Goal: Task Accomplishment & Management: Complete application form

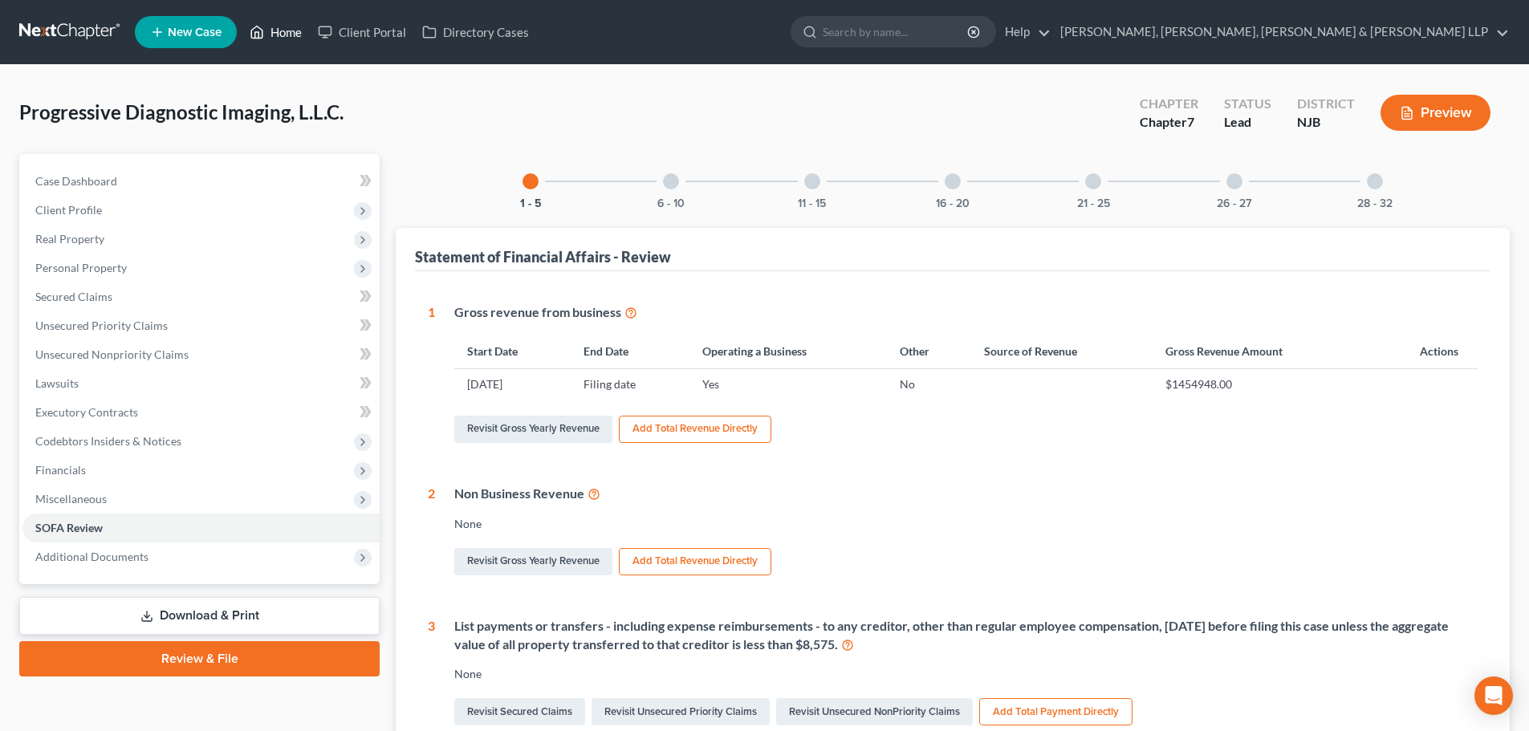
drag, startPoint x: 295, startPoint y: 36, endPoint x: 745, endPoint y: 115, distance: 456.4
click at [296, 35] on link "Home" at bounding box center [276, 32] width 68 height 29
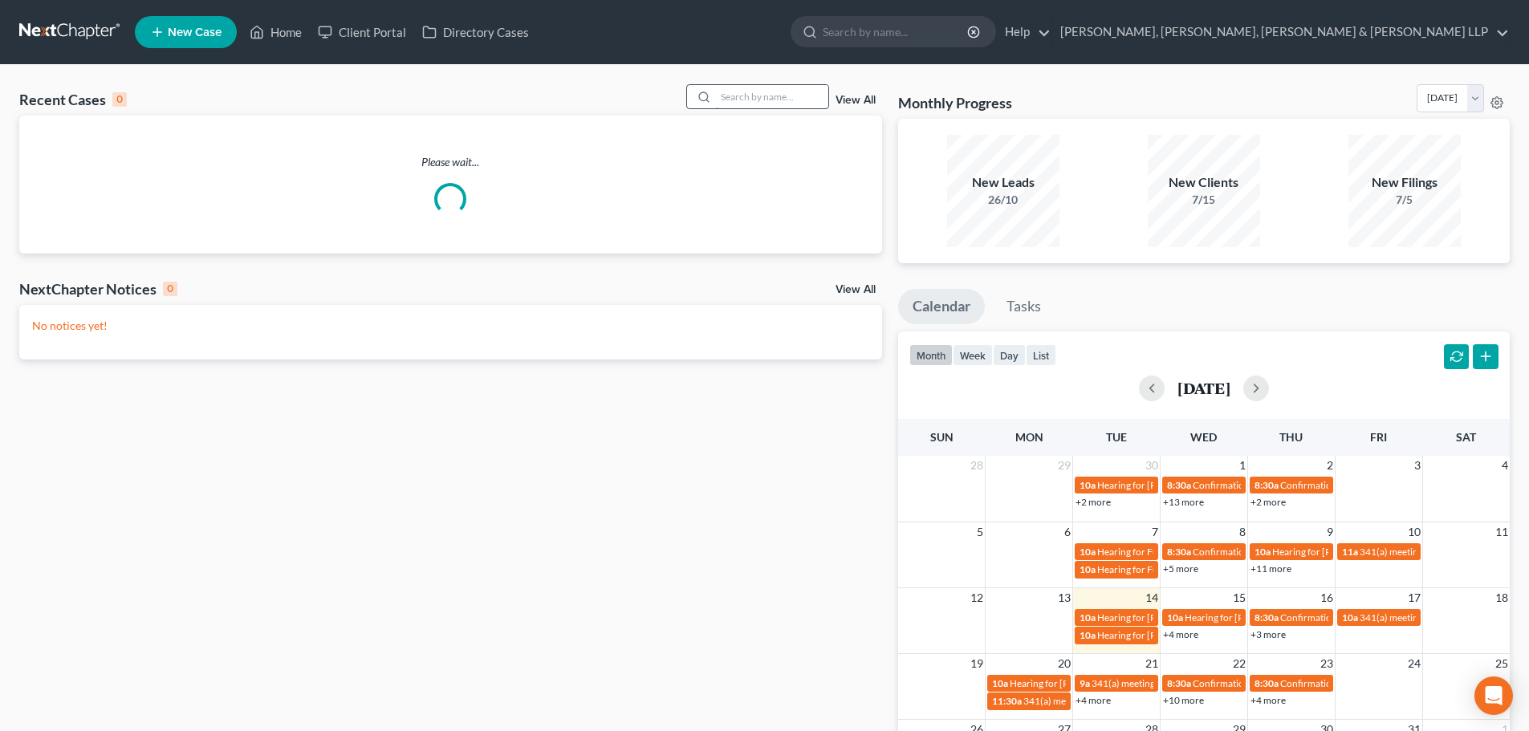
click at [742, 104] on input "search" at bounding box center [772, 96] width 112 height 23
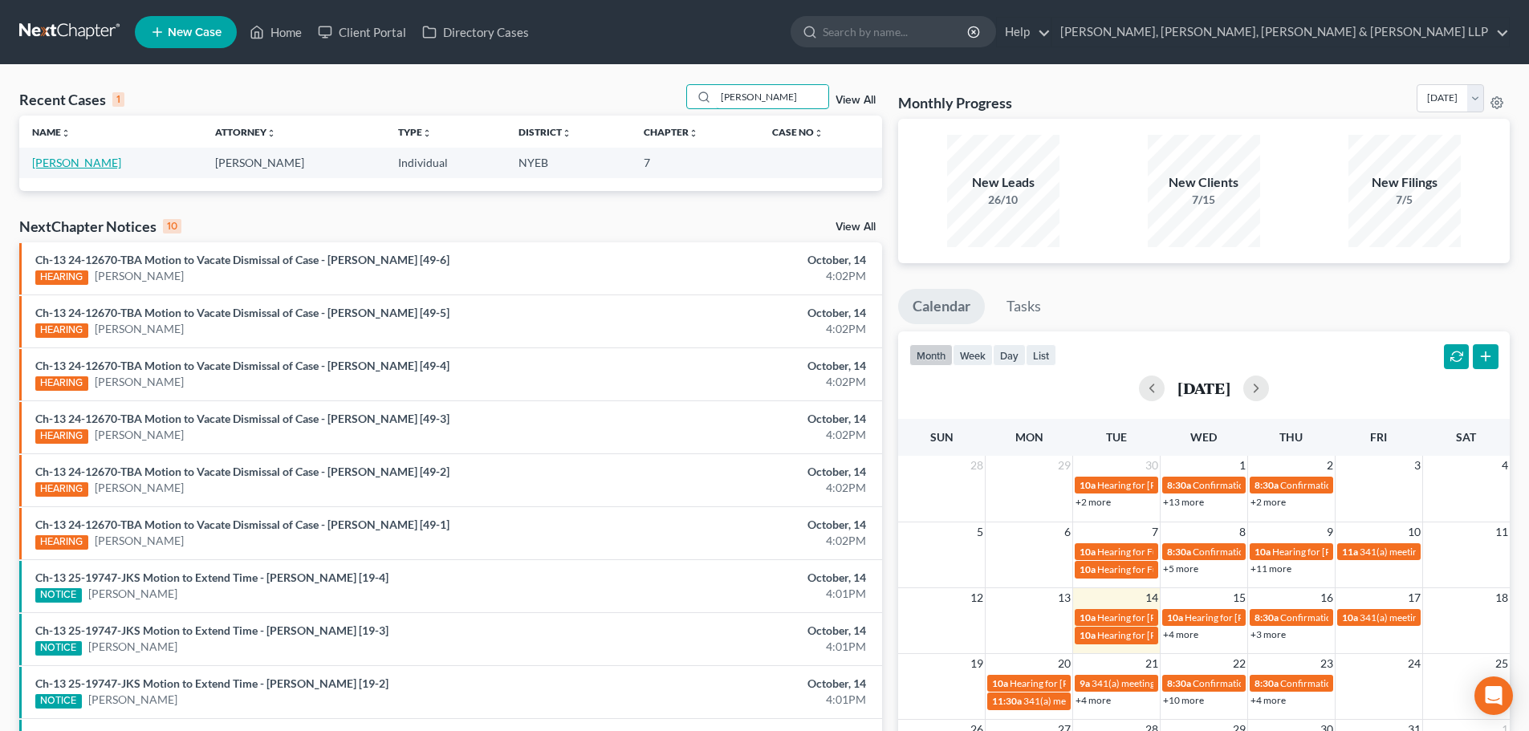
type input "[PERSON_NAME]"
click at [95, 161] on link "[PERSON_NAME]" at bounding box center [76, 163] width 89 height 14
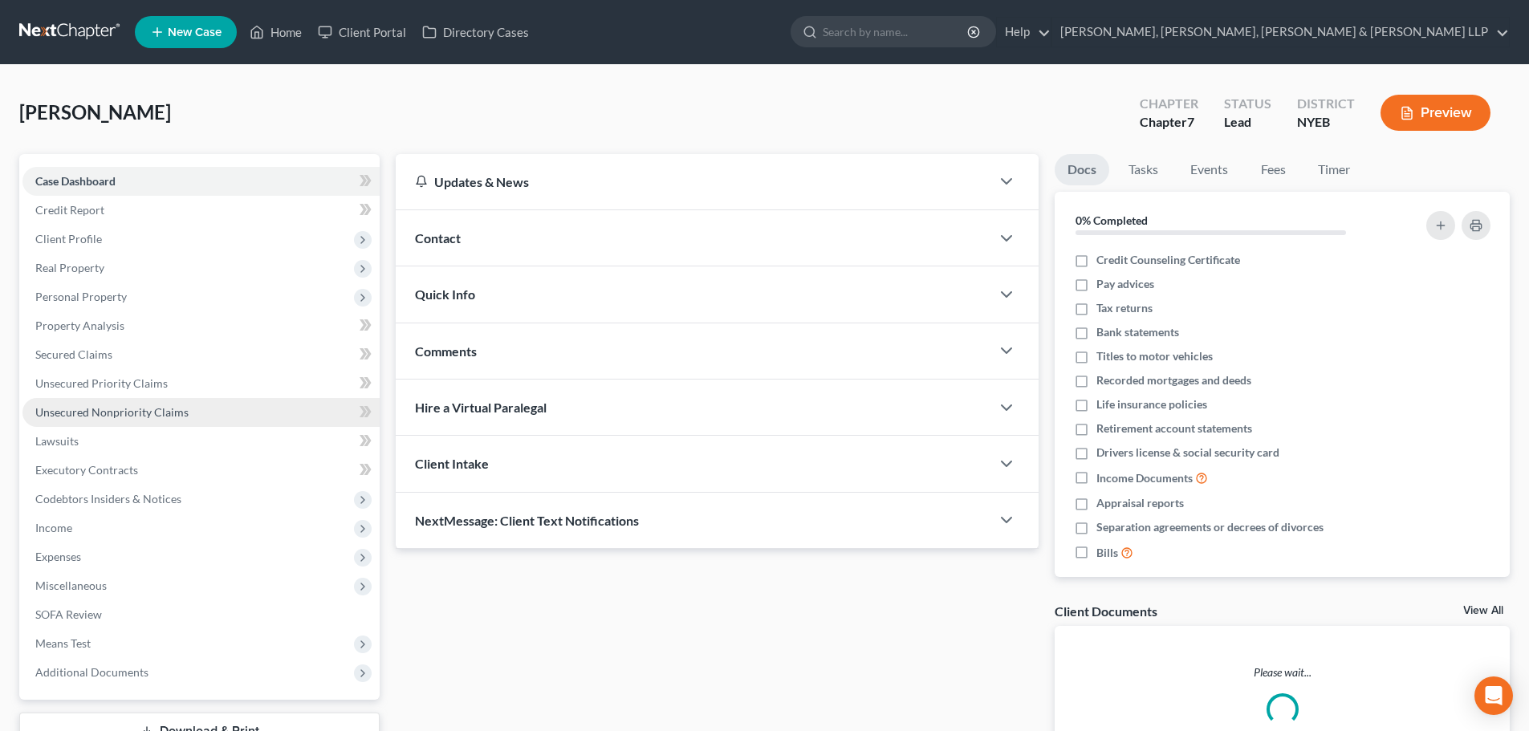
click at [128, 423] on link "Unsecured Nonpriority Claims" at bounding box center [200, 412] width 357 height 29
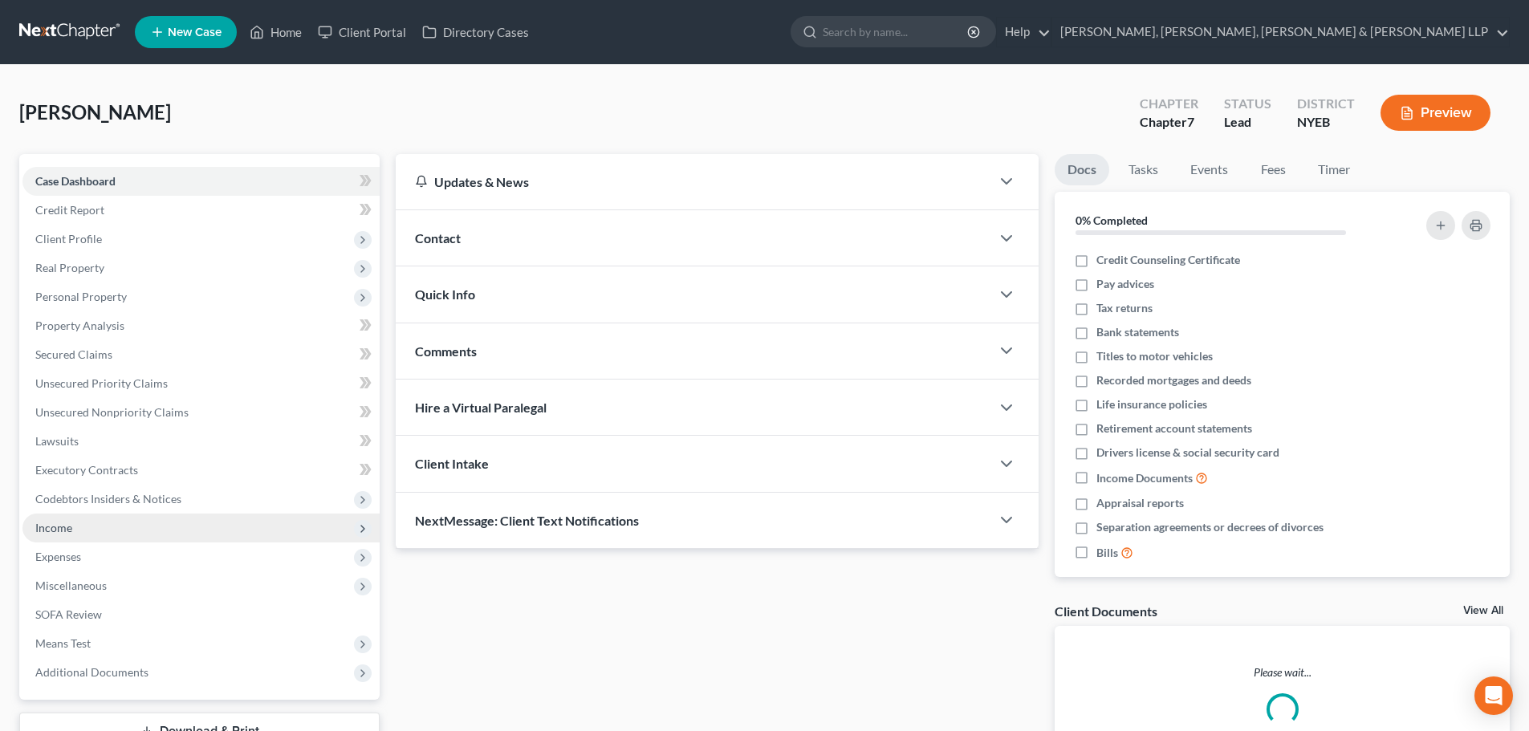
click at [71, 533] on span "Income" at bounding box center [53, 528] width 37 height 14
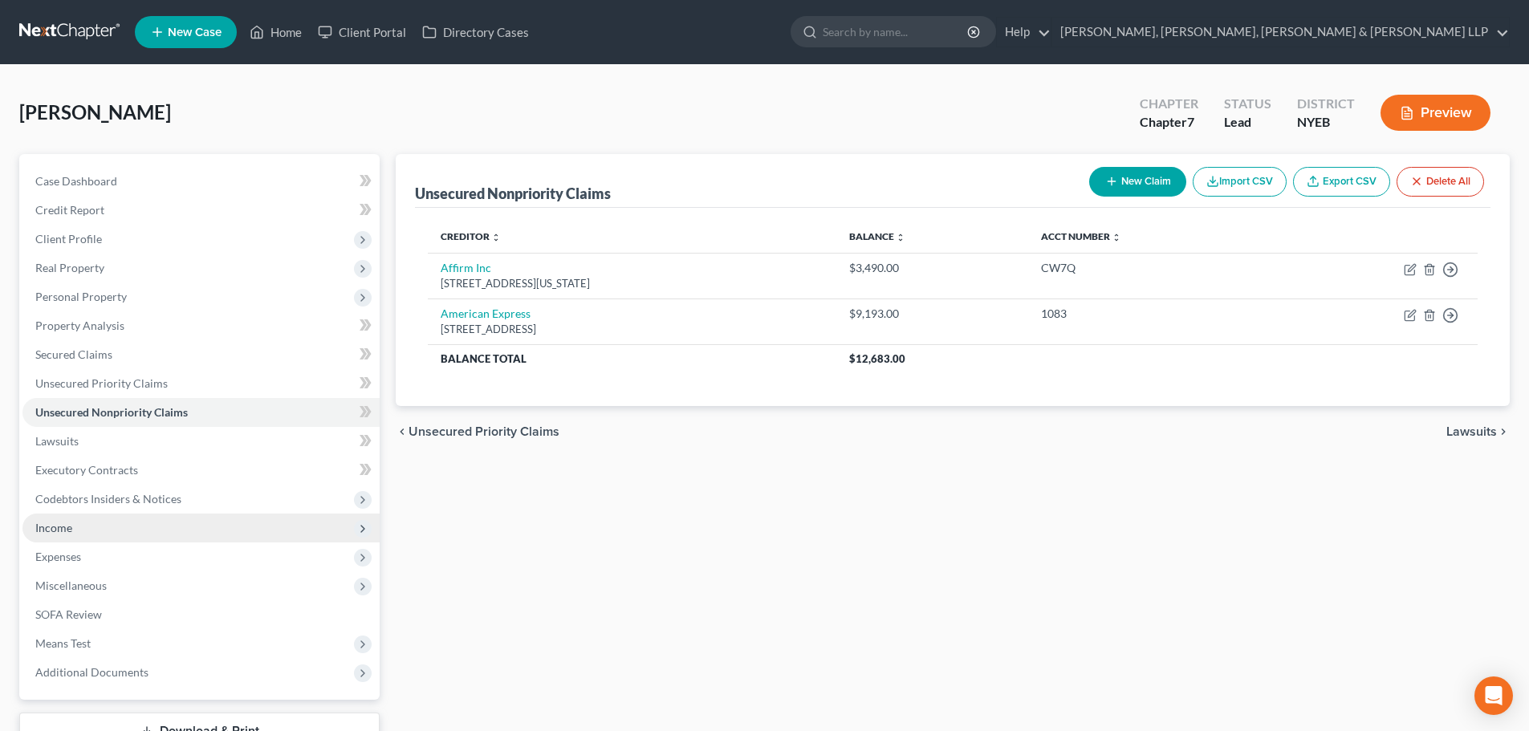
click at [109, 533] on span "Income" at bounding box center [200, 528] width 357 height 29
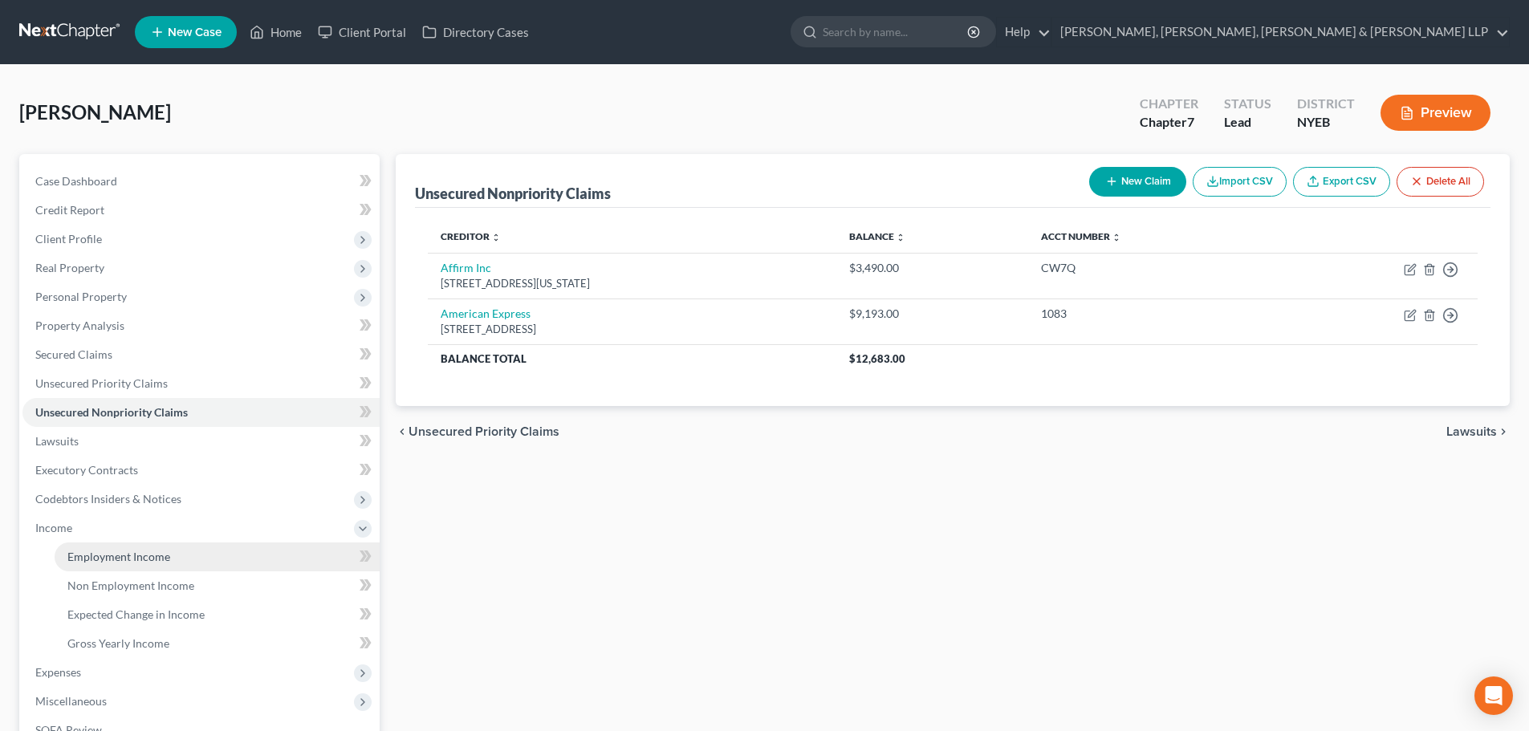
click at [177, 555] on link "Employment Income" at bounding box center [217, 557] width 325 height 29
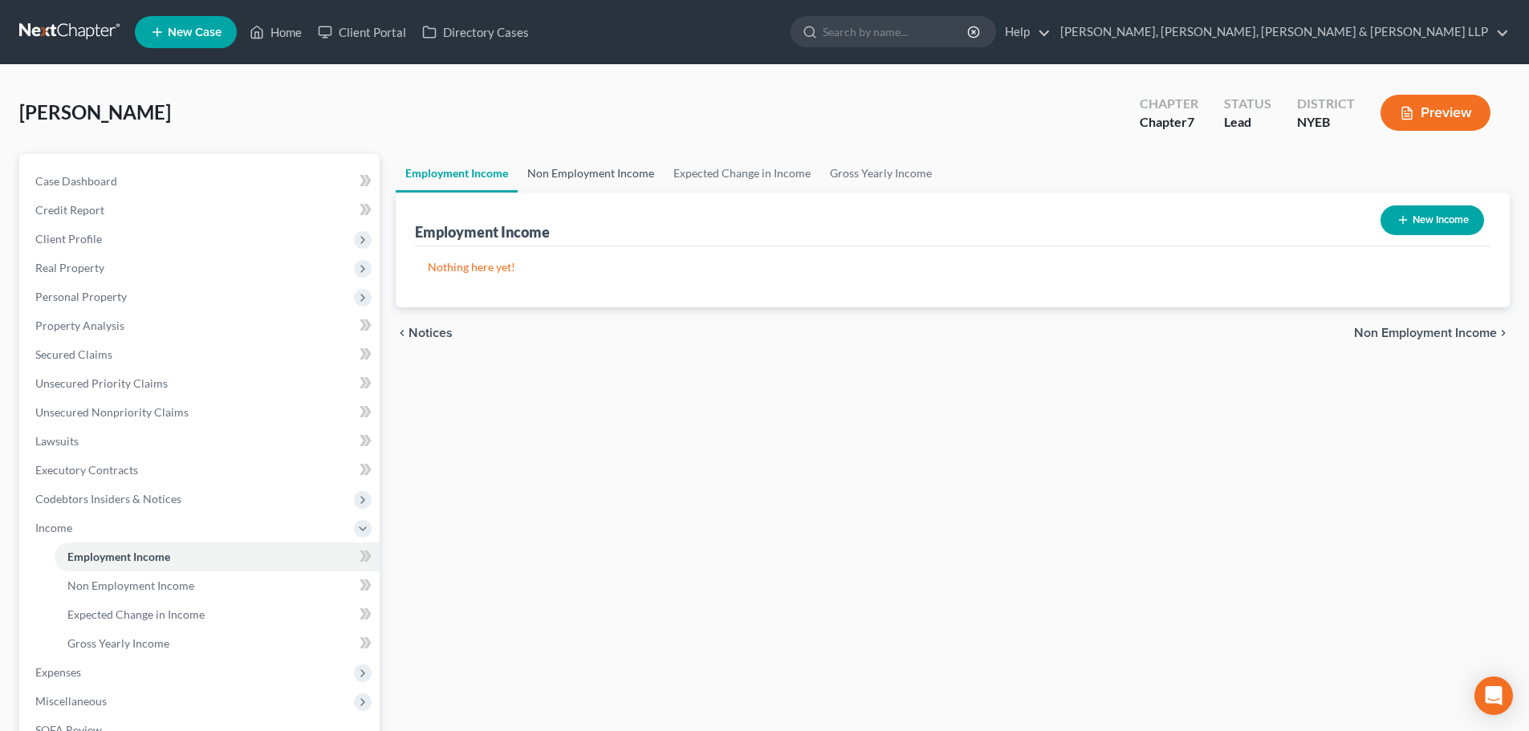
click at [646, 169] on link "Non Employment Income" at bounding box center [591, 173] width 146 height 39
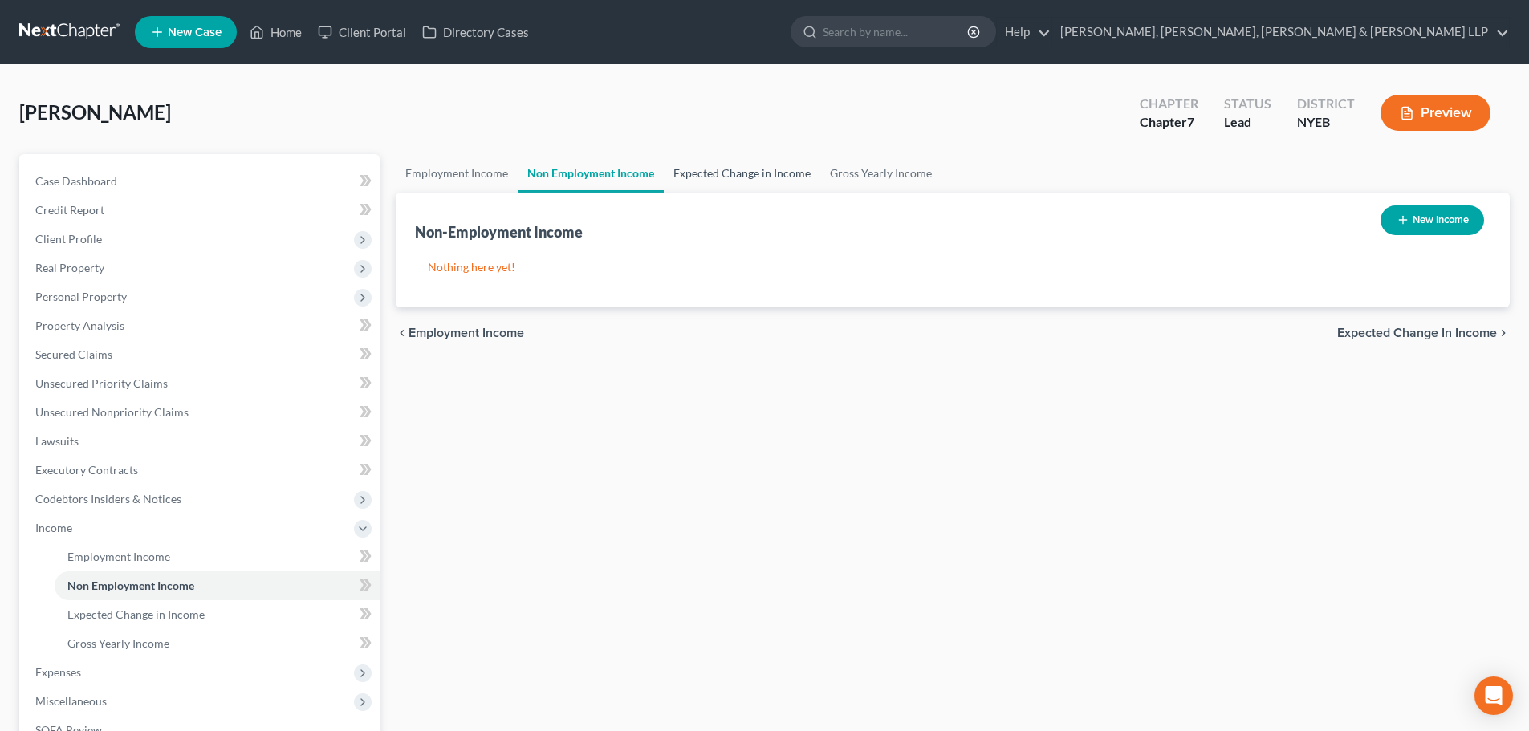
click at [744, 178] on link "Expected Change in Income" at bounding box center [742, 173] width 157 height 39
click at [808, 172] on link "Expected Change in Income" at bounding box center [742, 173] width 157 height 39
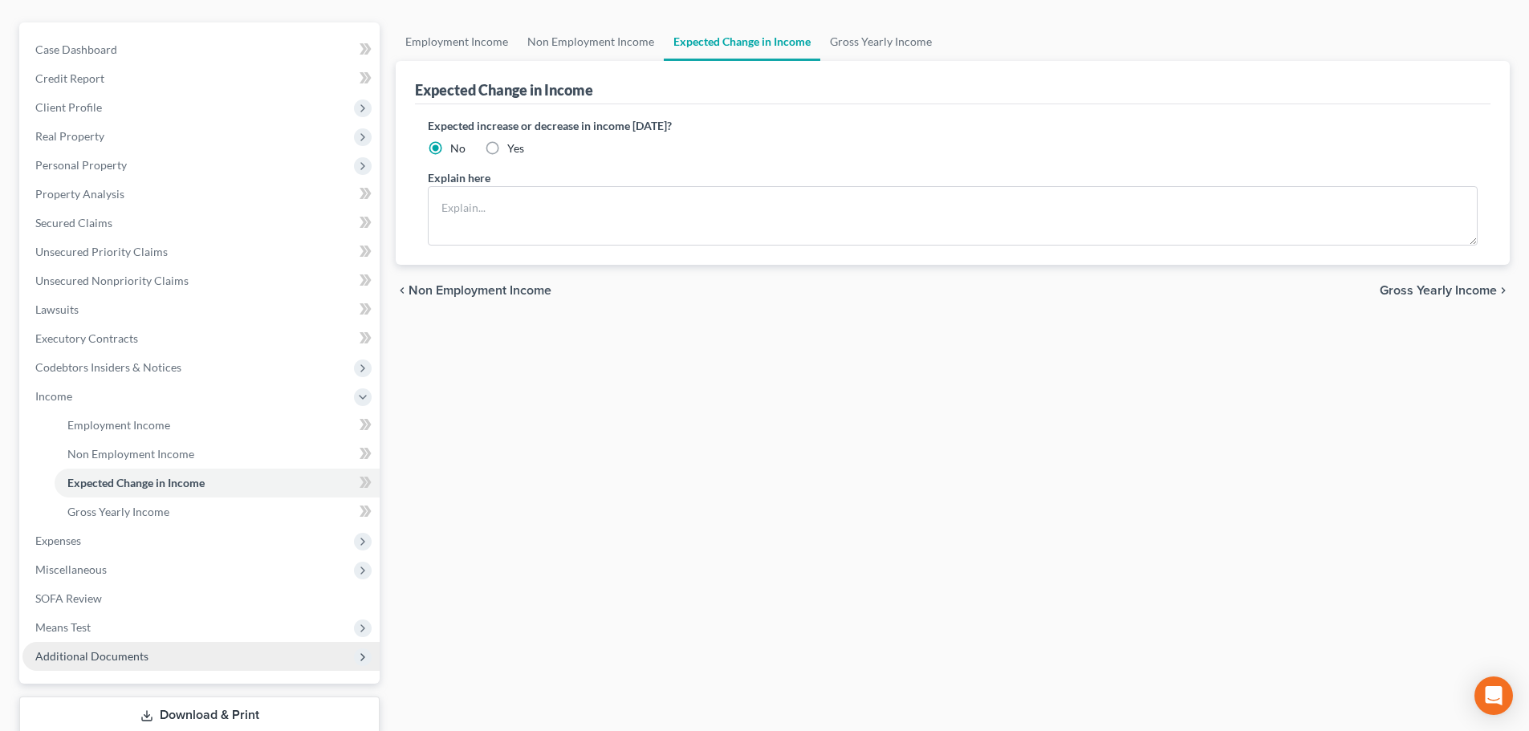
scroll to position [238, 0]
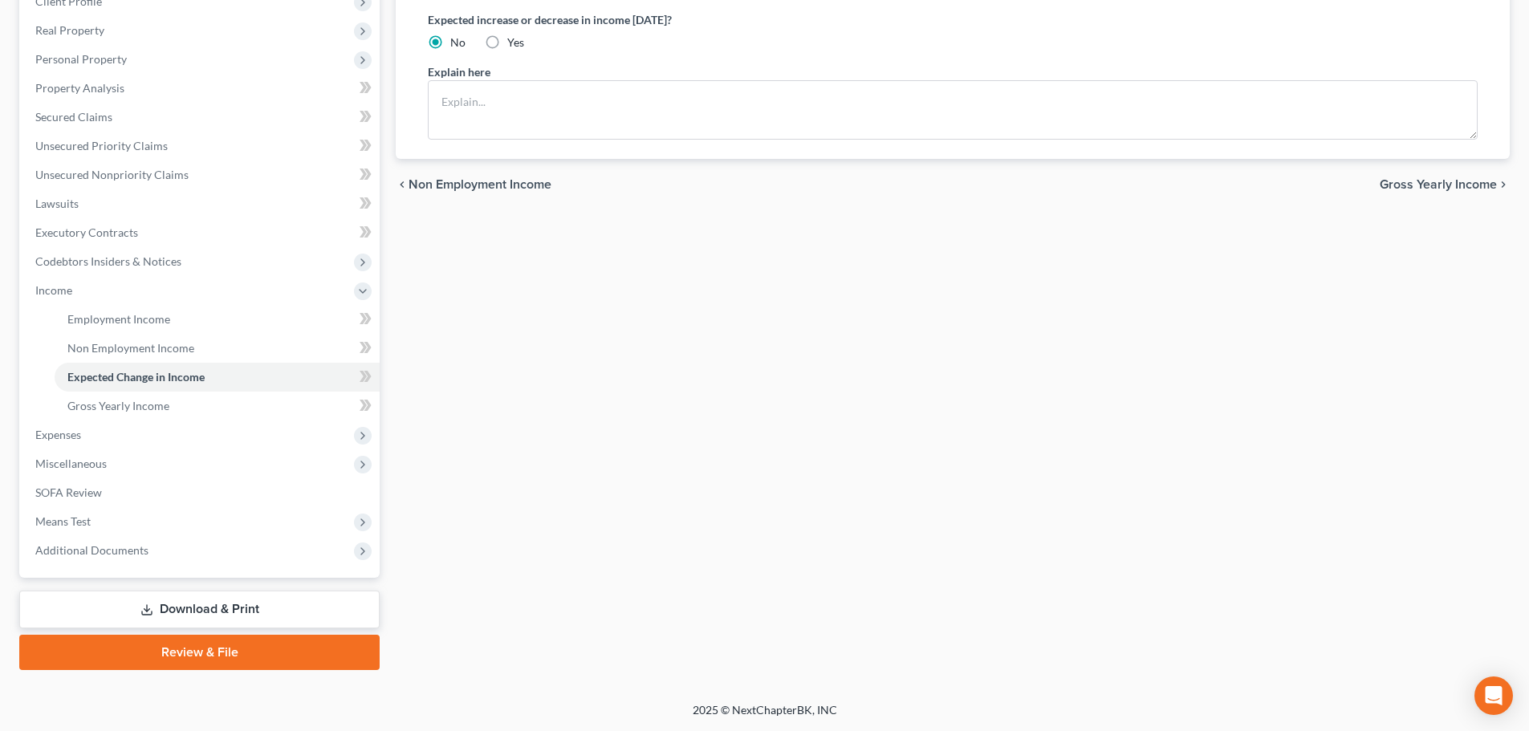
drag, startPoint x: 142, startPoint y: 550, endPoint x: 160, endPoint y: 596, distance: 49.0
click at [142, 550] on span "Additional Documents" at bounding box center [91, 550] width 113 height 14
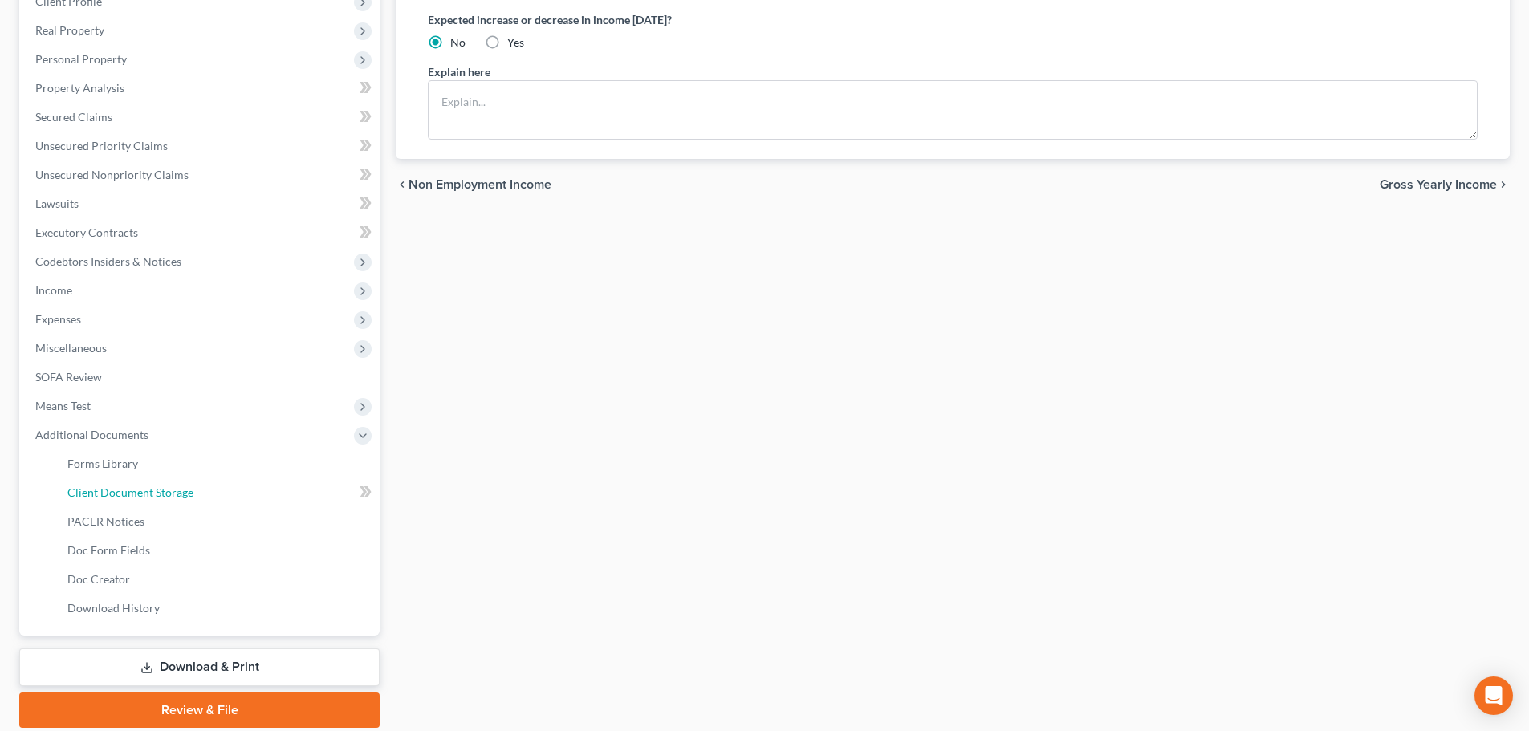
click at [193, 493] on link "Client Document Storage" at bounding box center [217, 492] width 325 height 29
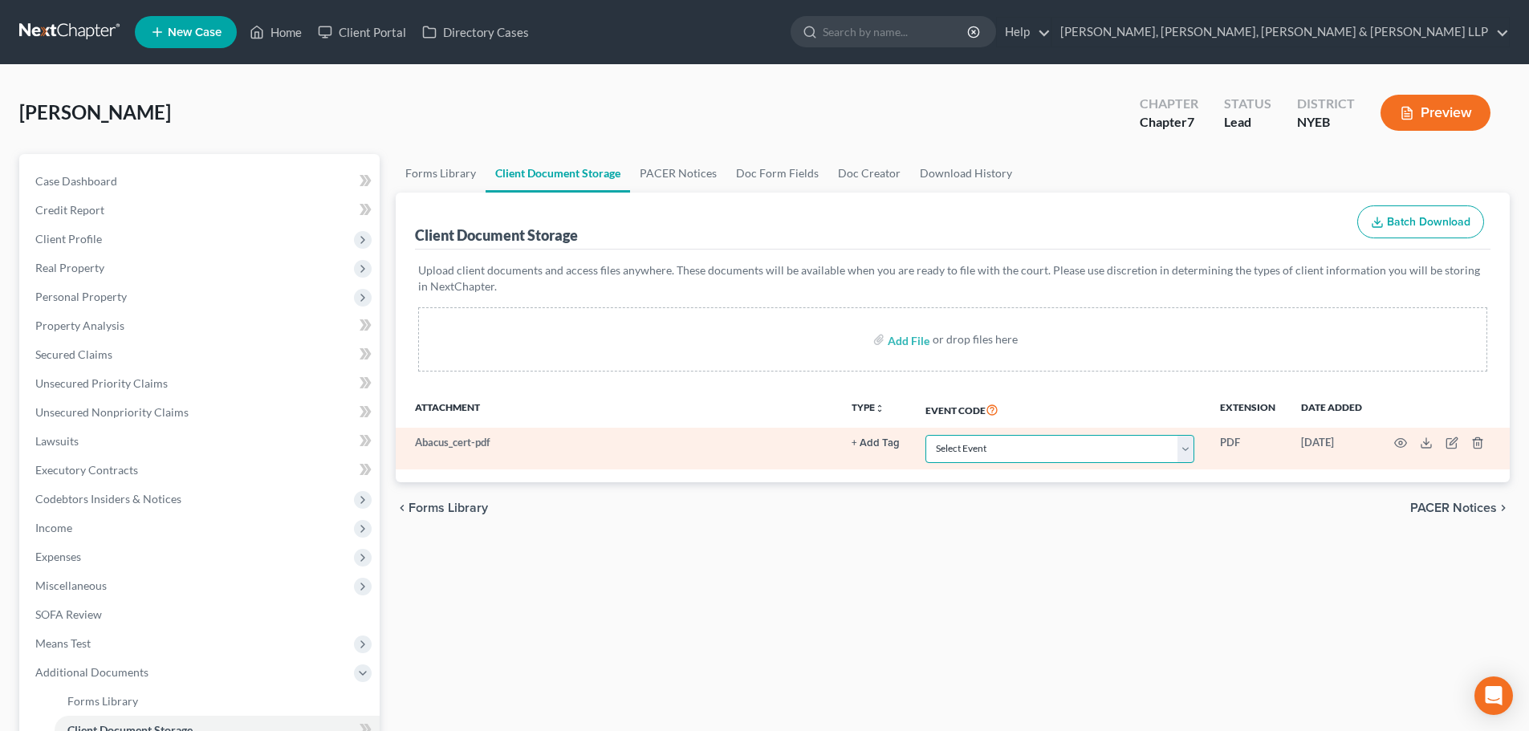
drag, startPoint x: 947, startPoint y: 443, endPoint x: 960, endPoint y: 454, distance: 16.5
click at [947, 443] on select "Select Event Certificate of Credit Counseling Employee Income Records / Copies …" at bounding box center [1060, 449] width 269 height 28
select select "0"
click at [926, 435] on select "Select Event Certificate of Credit Counseling Employee Income Records / Copies …" at bounding box center [1060, 449] width 269 height 28
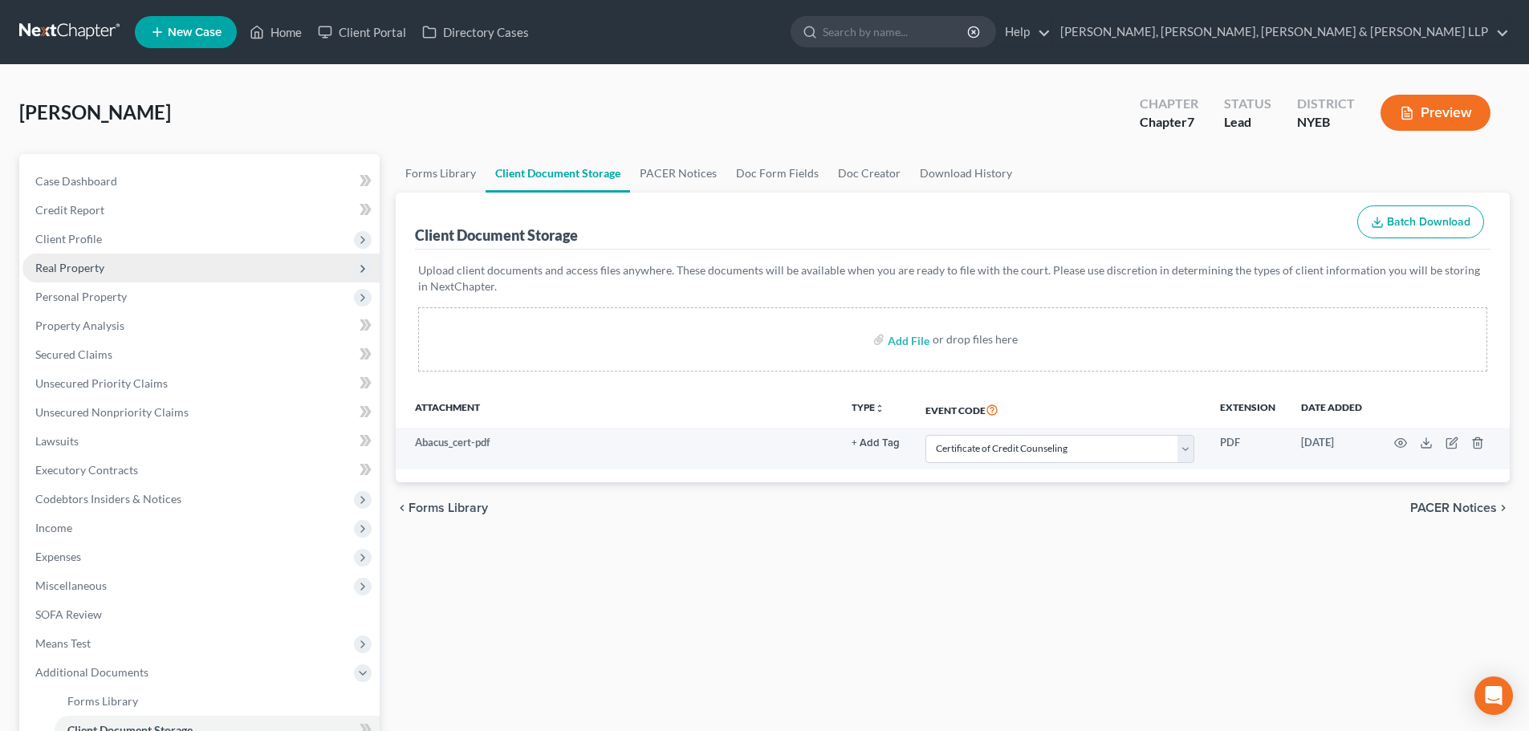
drag, startPoint x: 71, startPoint y: 247, endPoint x: 104, endPoint y: 260, distance: 34.6
click at [71, 247] on span "Client Profile" at bounding box center [200, 239] width 357 height 29
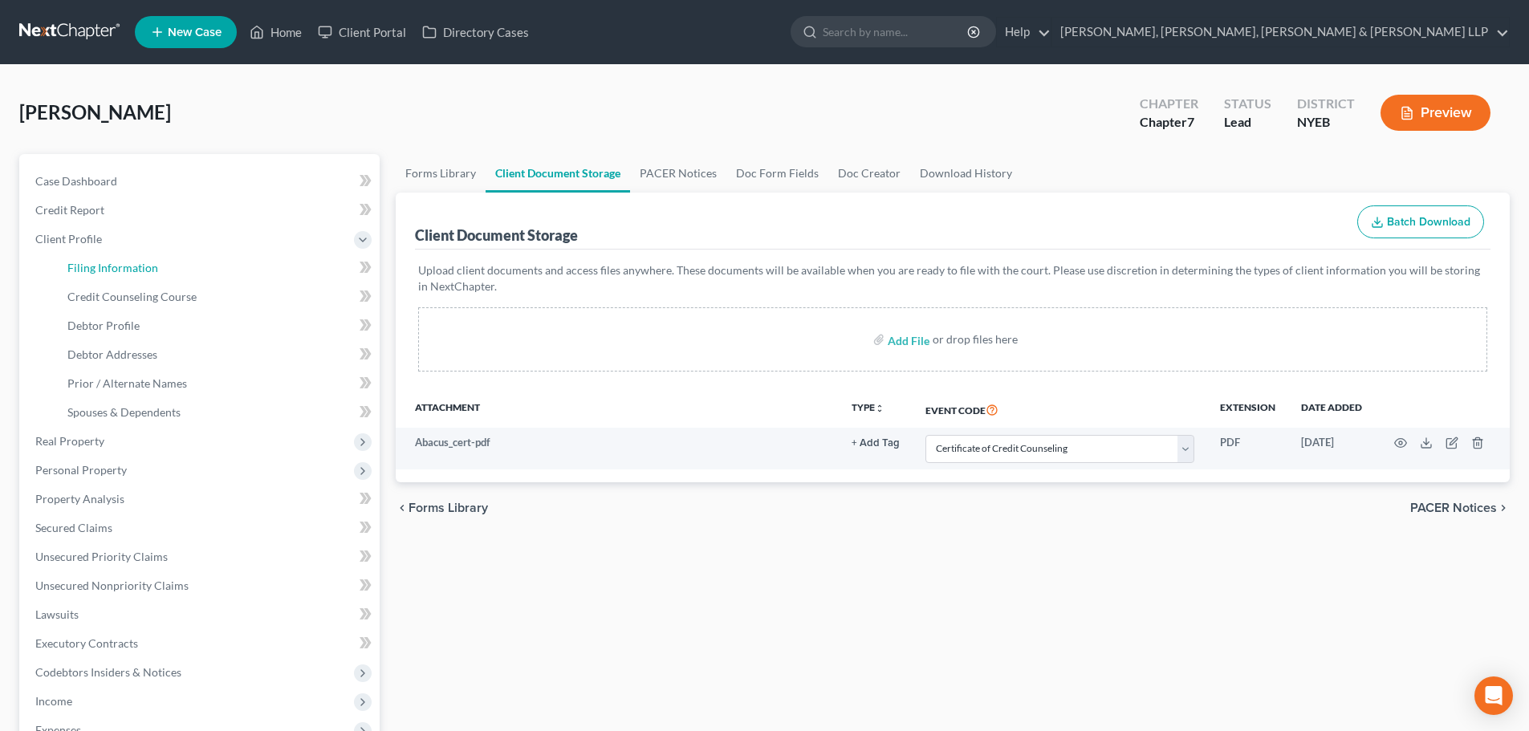
click at [129, 262] on span "Filing Information" at bounding box center [112, 268] width 91 height 14
select select "1"
select select "0"
select select "53"
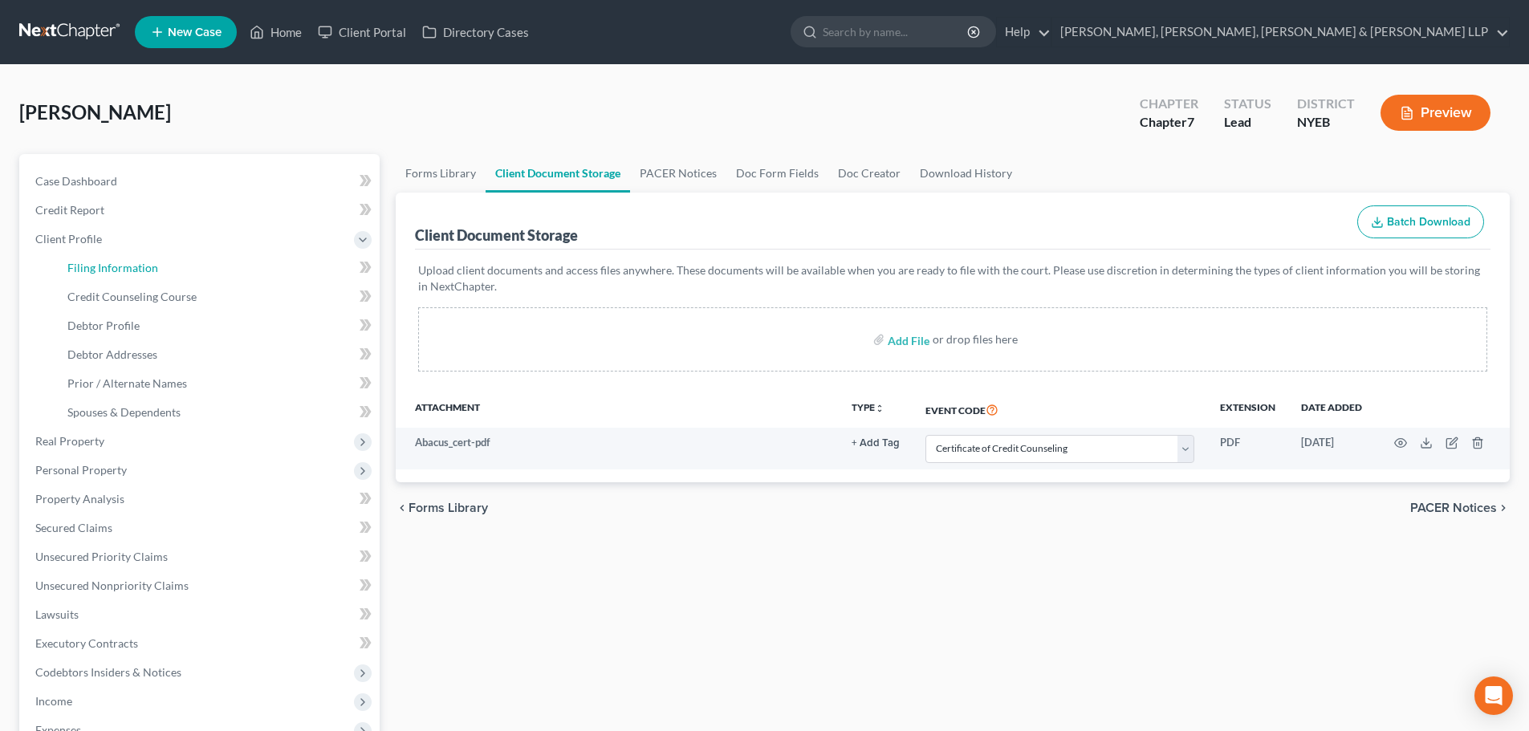
select select "0"
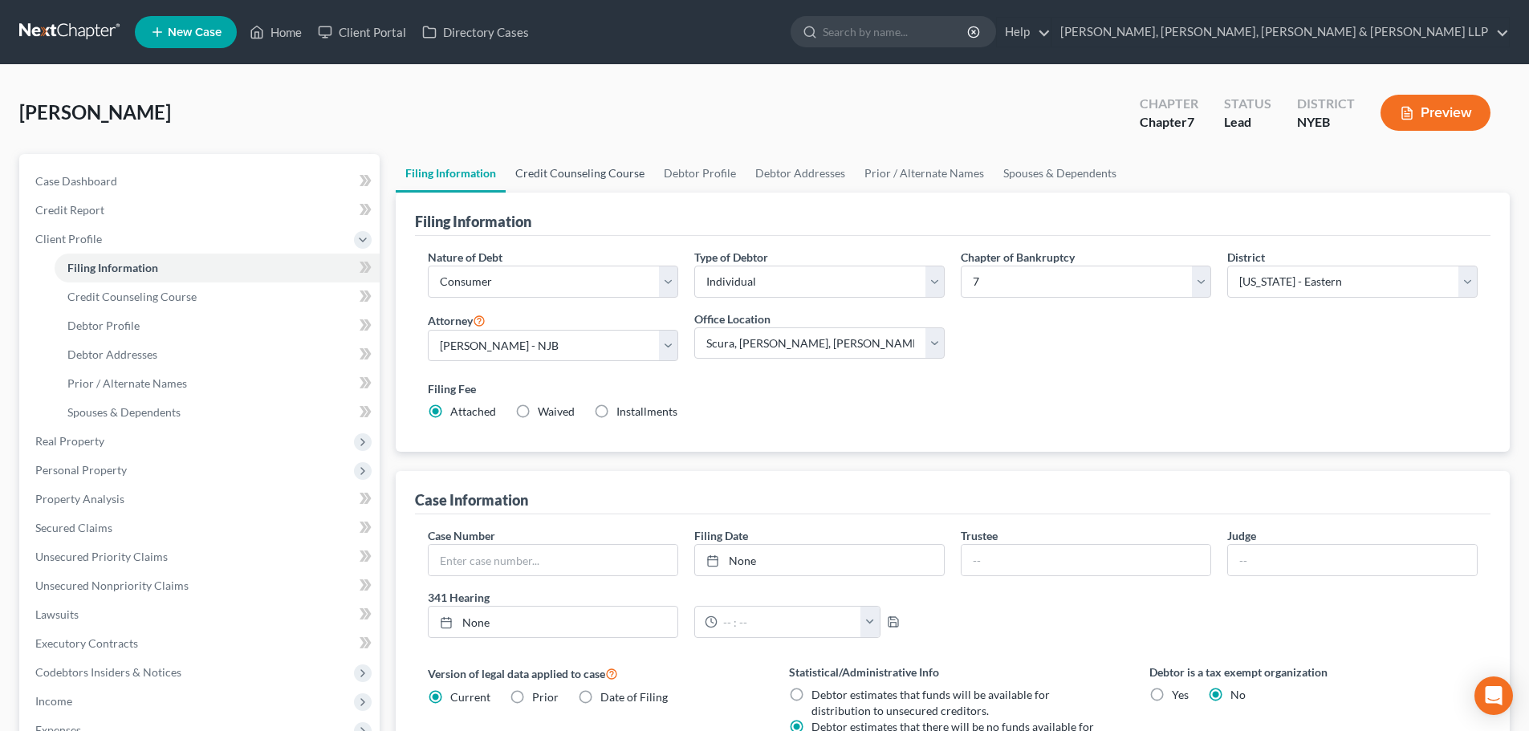
click at [600, 181] on link "Credit Counseling Course" at bounding box center [580, 173] width 149 height 39
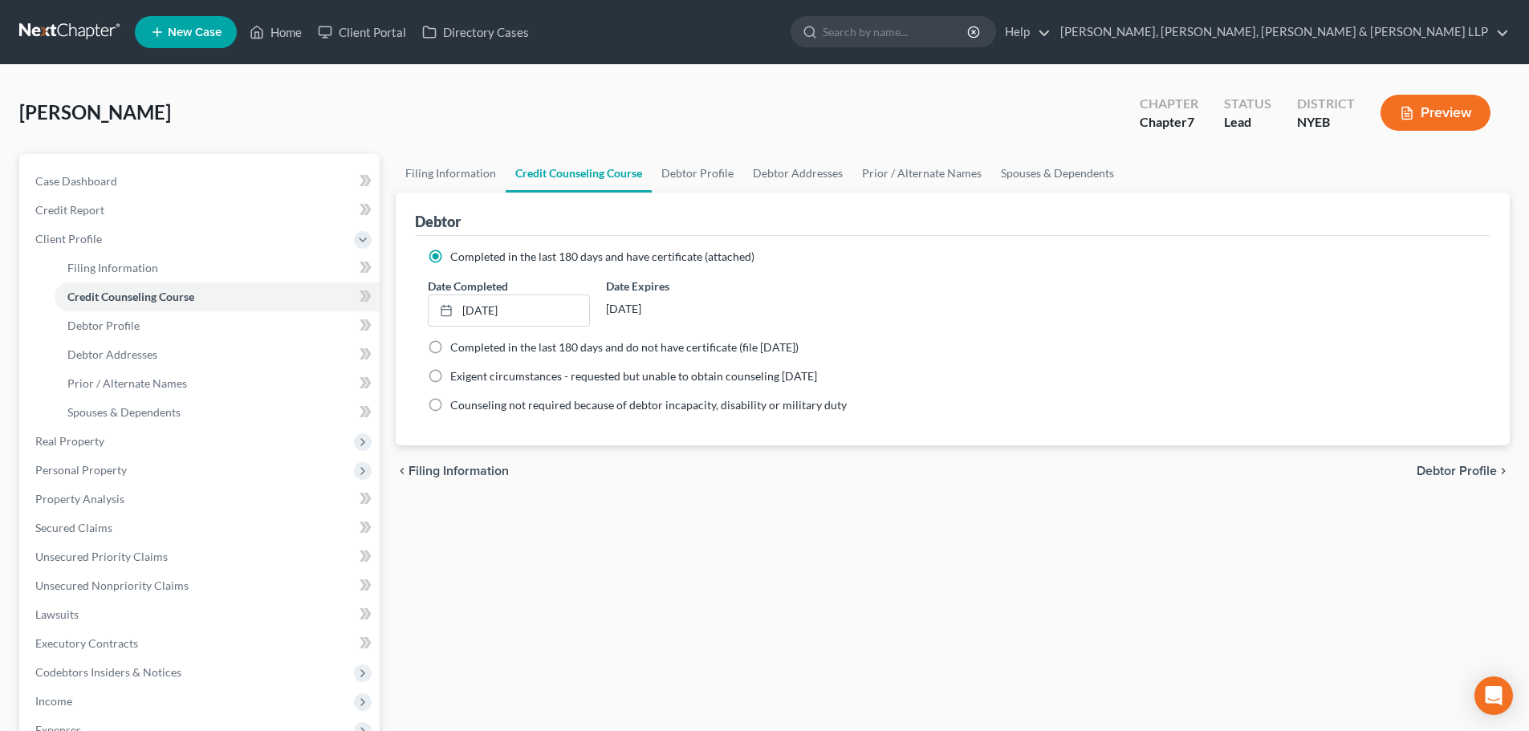
click at [637, 170] on link "Credit Counseling Course" at bounding box center [579, 173] width 146 height 39
click at [669, 173] on link "Debtor Profile" at bounding box center [698, 173] width 92 height 39
select select "0"
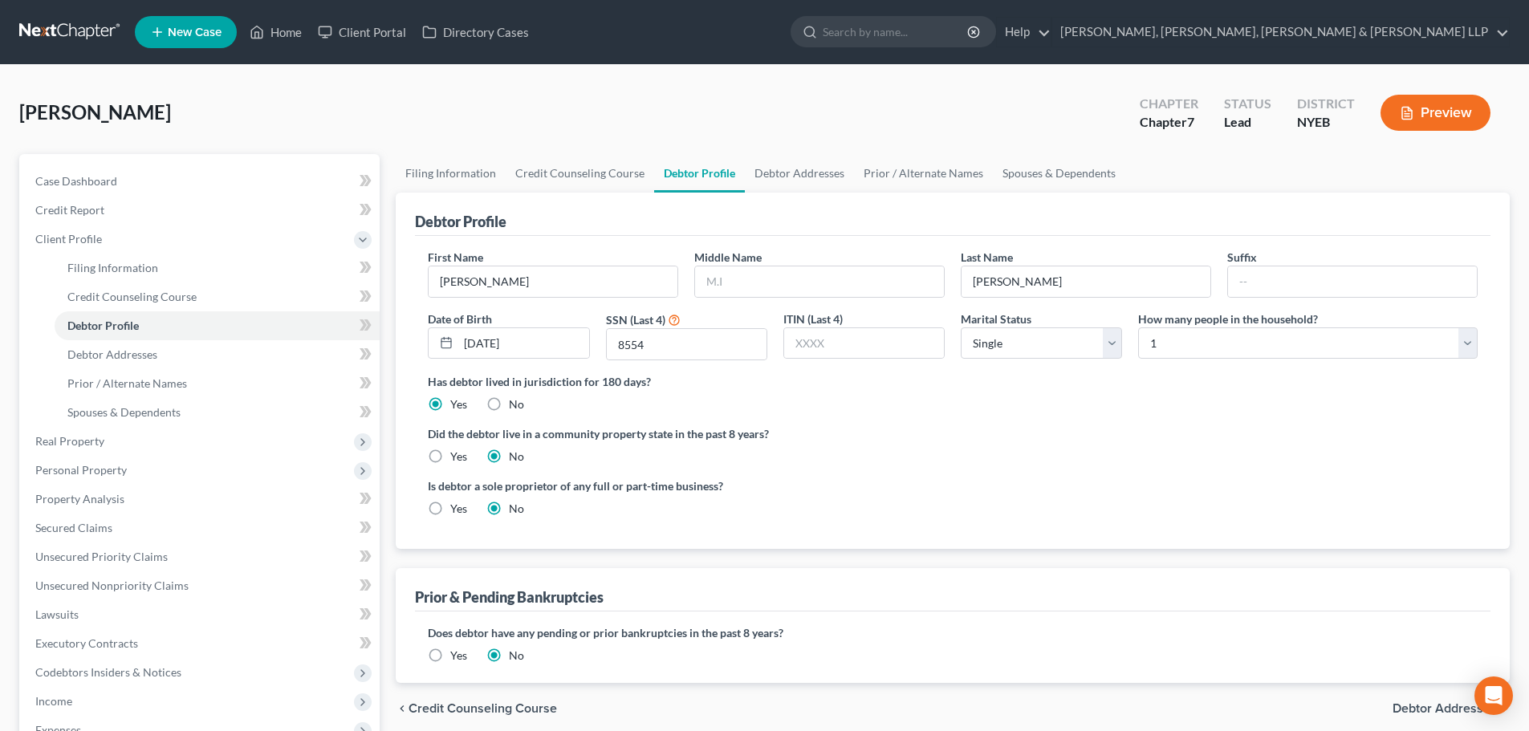
click at [797, 254] on div "Middle Name" at bounding box center [819, 273] width 267 height 49
click at [783, 292] on input "text" at bounding box center [819, 282] width 249 height 31
click at [781, 288] on input "text" at bounding box center [819, 282] width 249 height 31
click at [767, 276] on input "text" at bounding box center [819, 282] width 249 height 31
type input "[PERSON_NAME]"
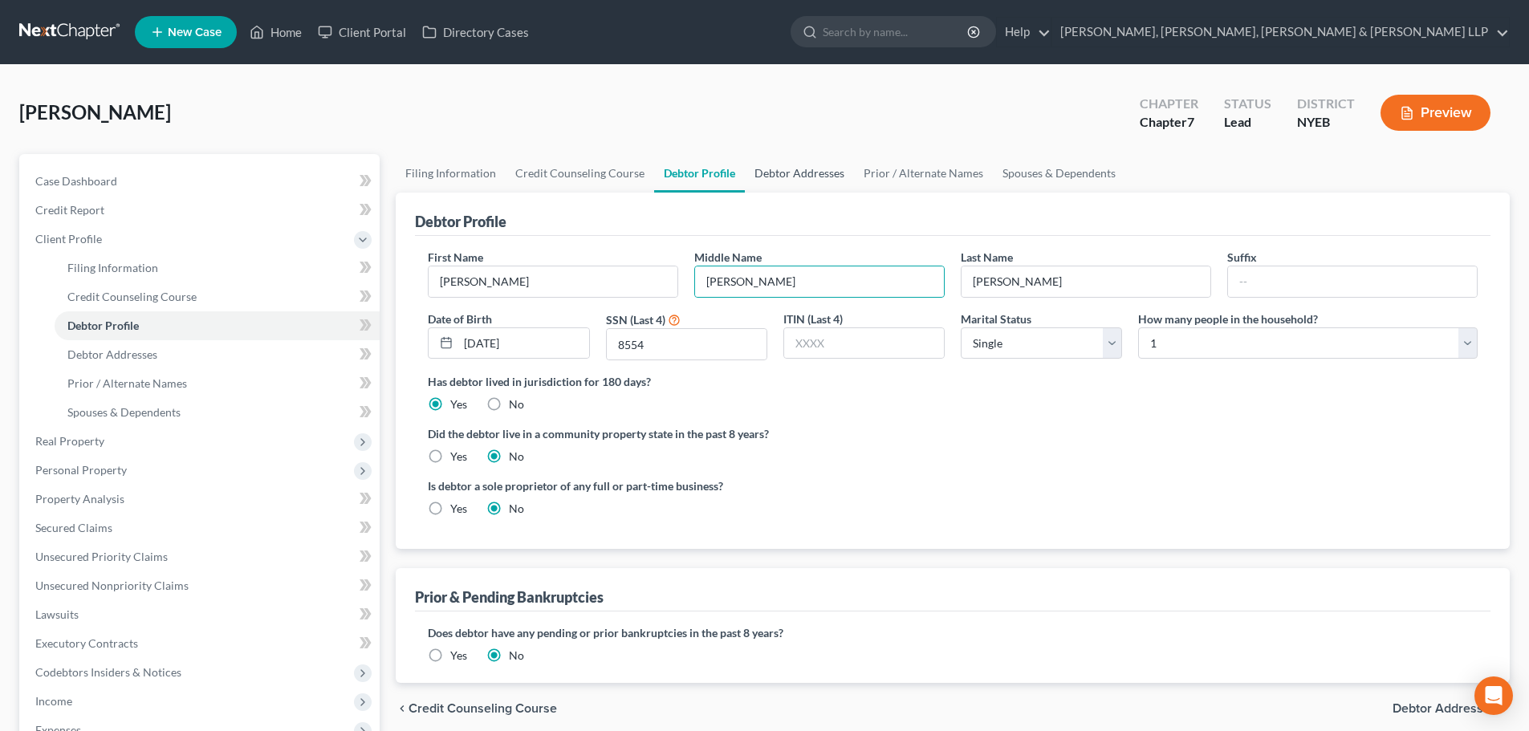
click at [781, 178] on link "Debtor Addresses" at bounding box center [799, 173] width 109 height 39
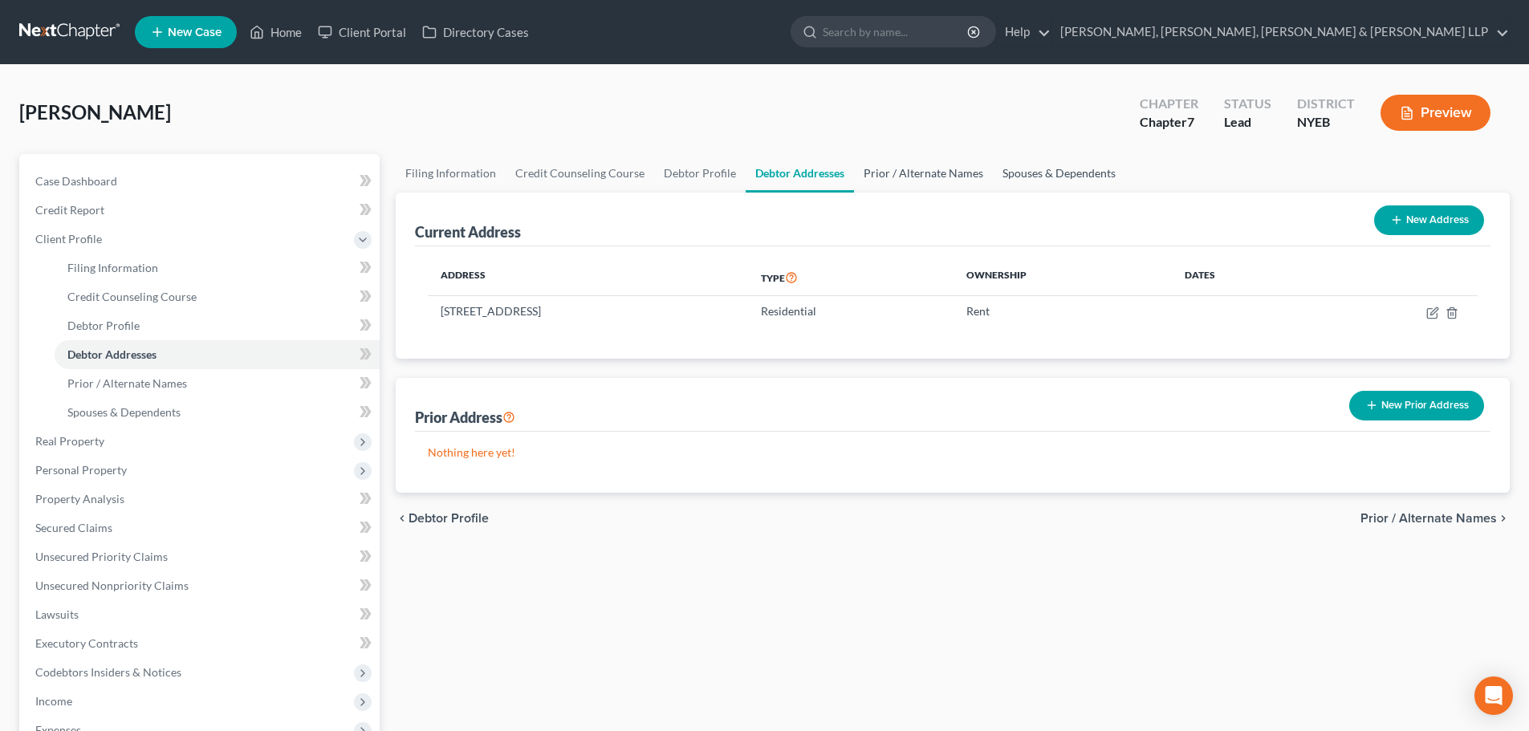
drag, startPoint x: 888, startPoint y: 167, endPoint x: 1000, endPoint y: 159, distance: 112.7
click at [889, 167] on link "Prior / Alternate Names" at bounding box center [923, 173] width 139 height 39
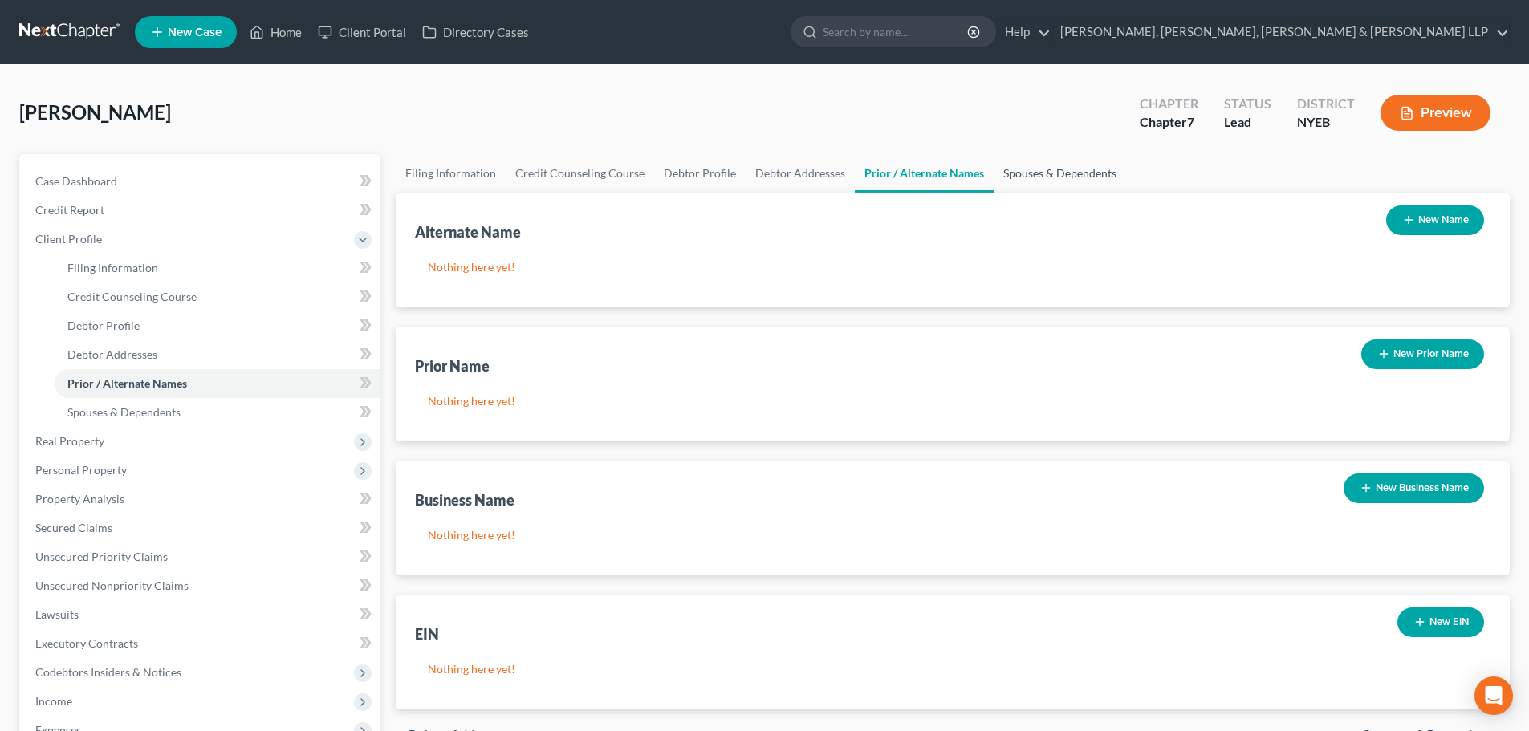
click at [1040, 172] on link "Spouses & Dependents" at bounding box center [1060, 173] width 132 height 39
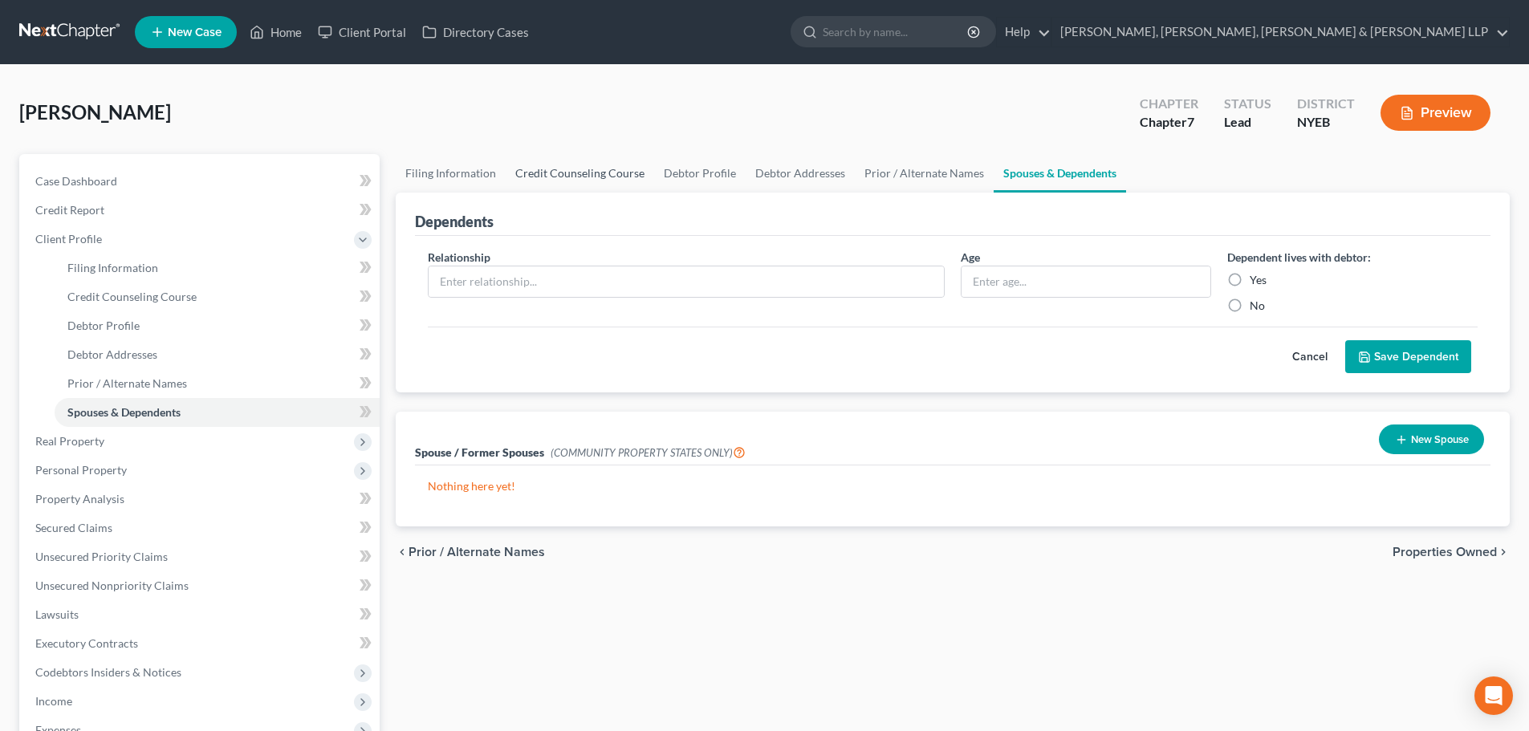
click at [595, 183] on link "Credit Counseling Course" at bounding box center [580, 173] width 149 height 39
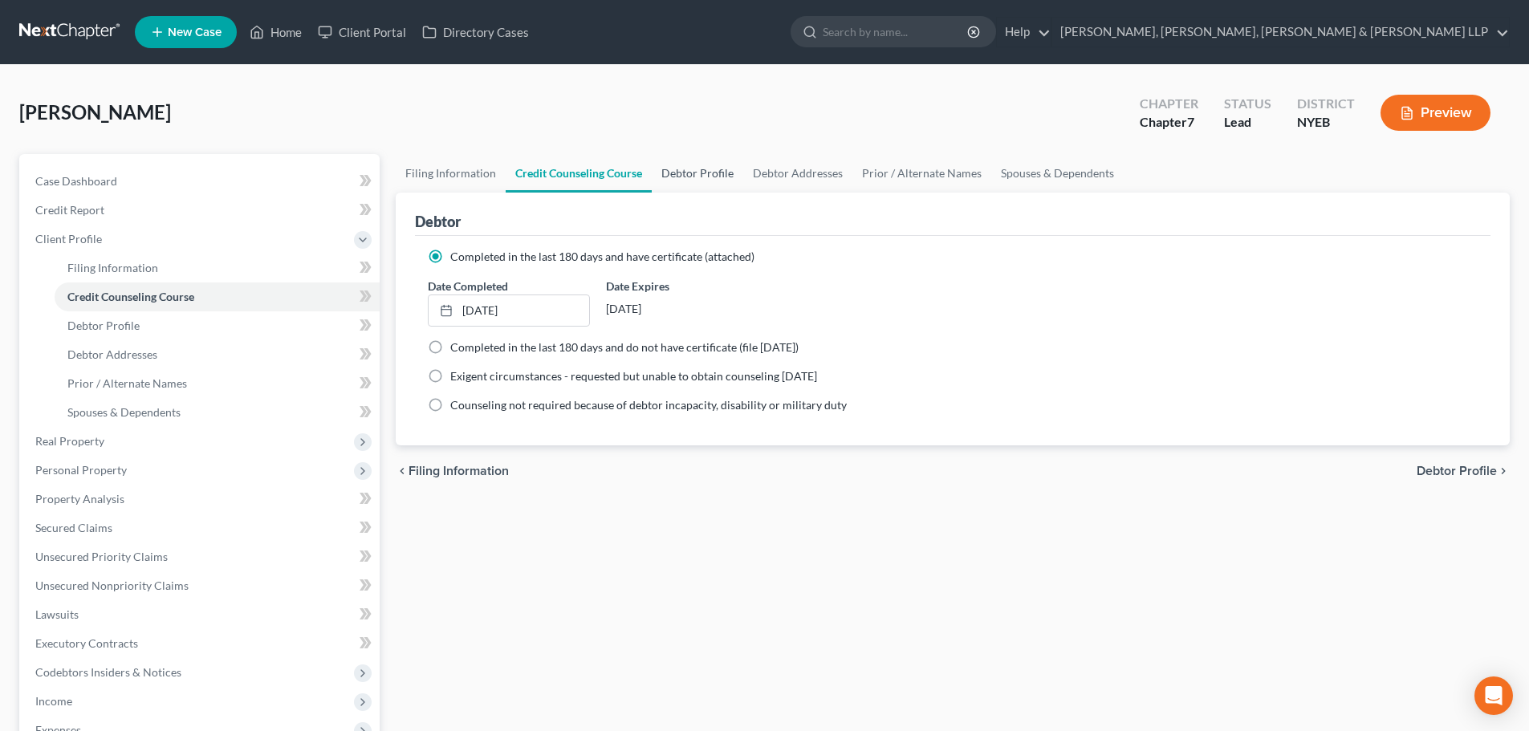
click at [697, 165] on link "Debtor Profile" at bounding box center [698, 173] width 92 height 39
select select "0"
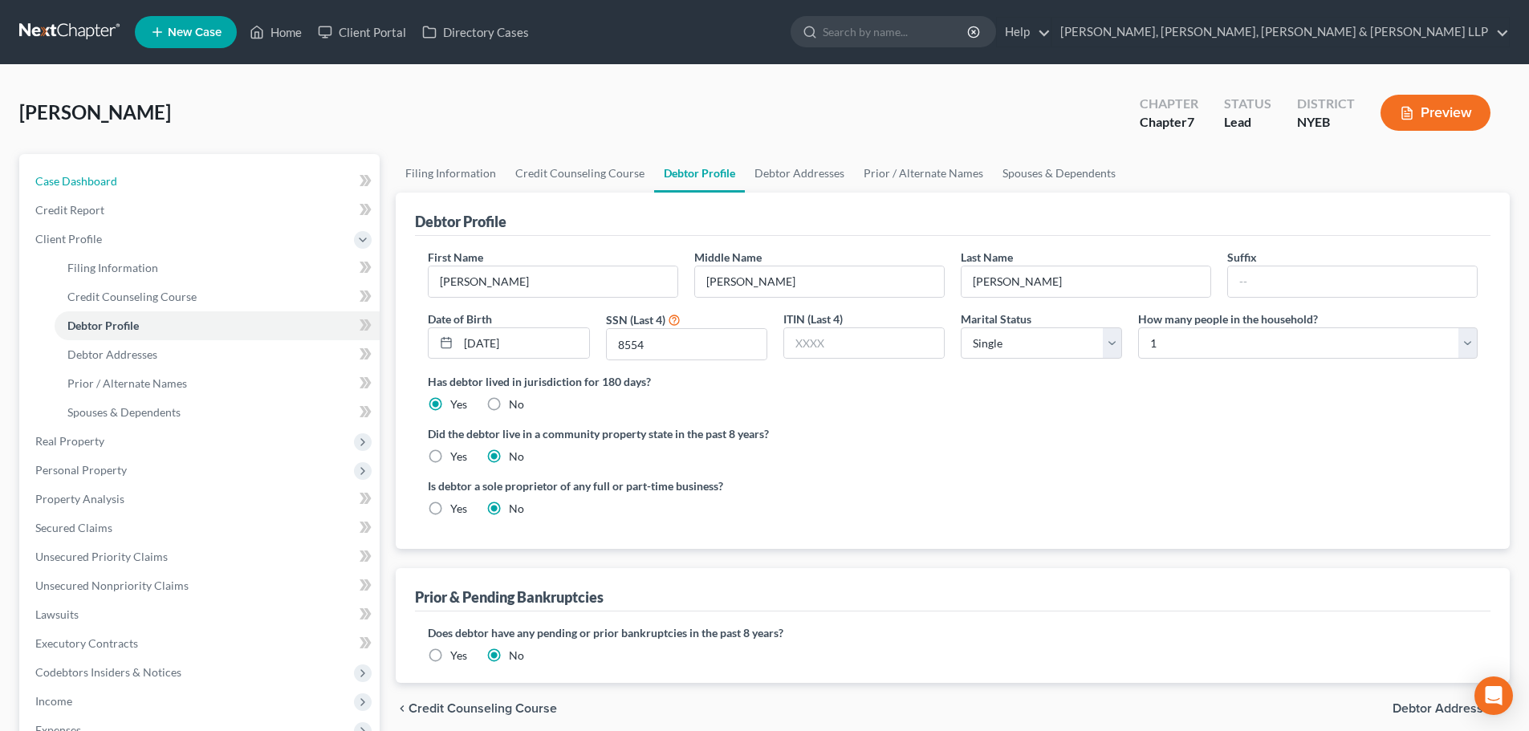
drag, startPoint x: 190, startPoint y: 188, endPoint x: 141, endPoint y: 2, distance: 192.6
click at [190, 188] on link "Case Dashboard" at bounding box center [200, 181] width 357 height 29
